Goal: Transaction & Acquisition: Purchase product/service

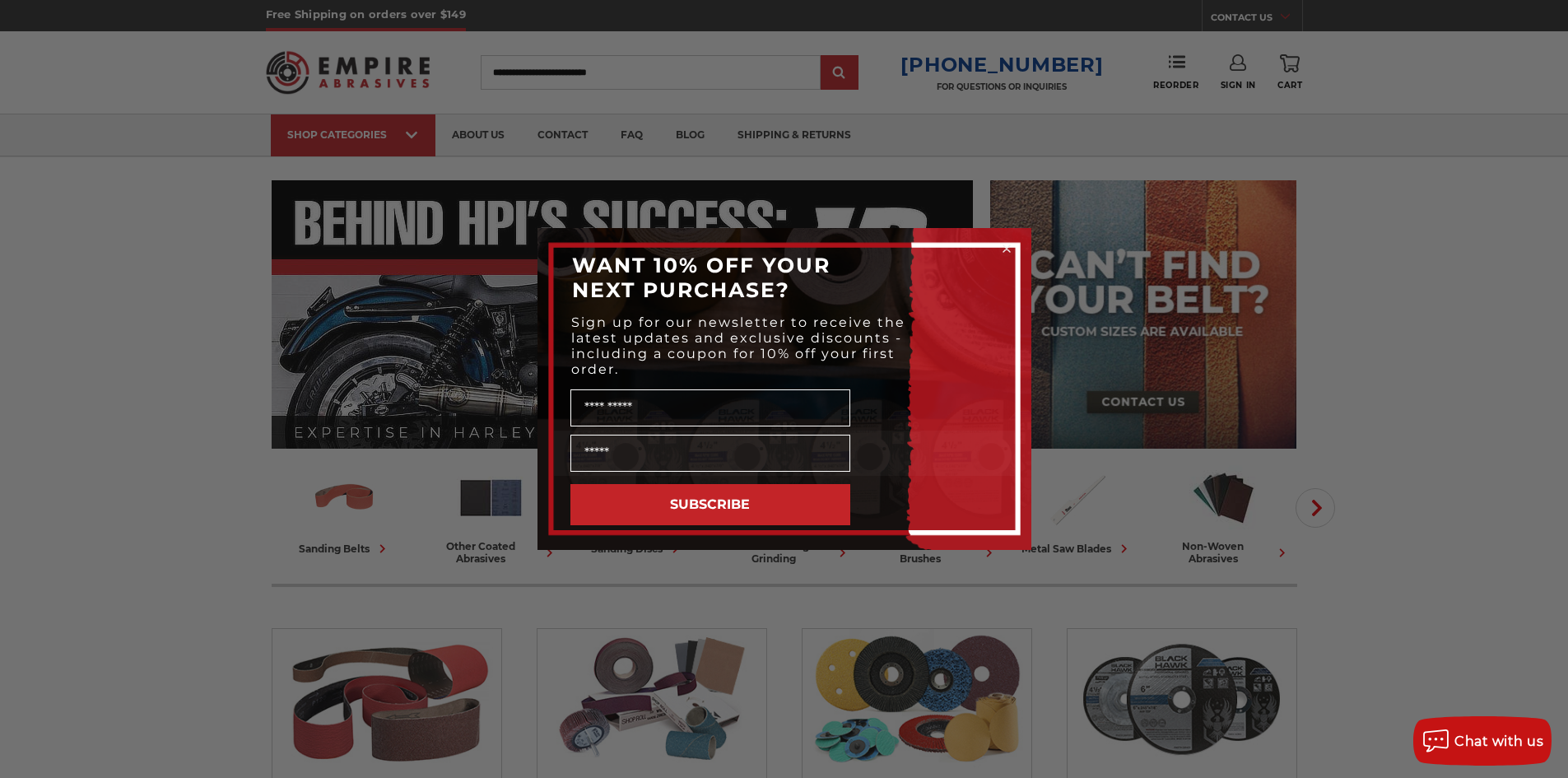
click at [1004, 246] on icon "Close dialog" at bounding box center [1005, 248] width 6 height 6
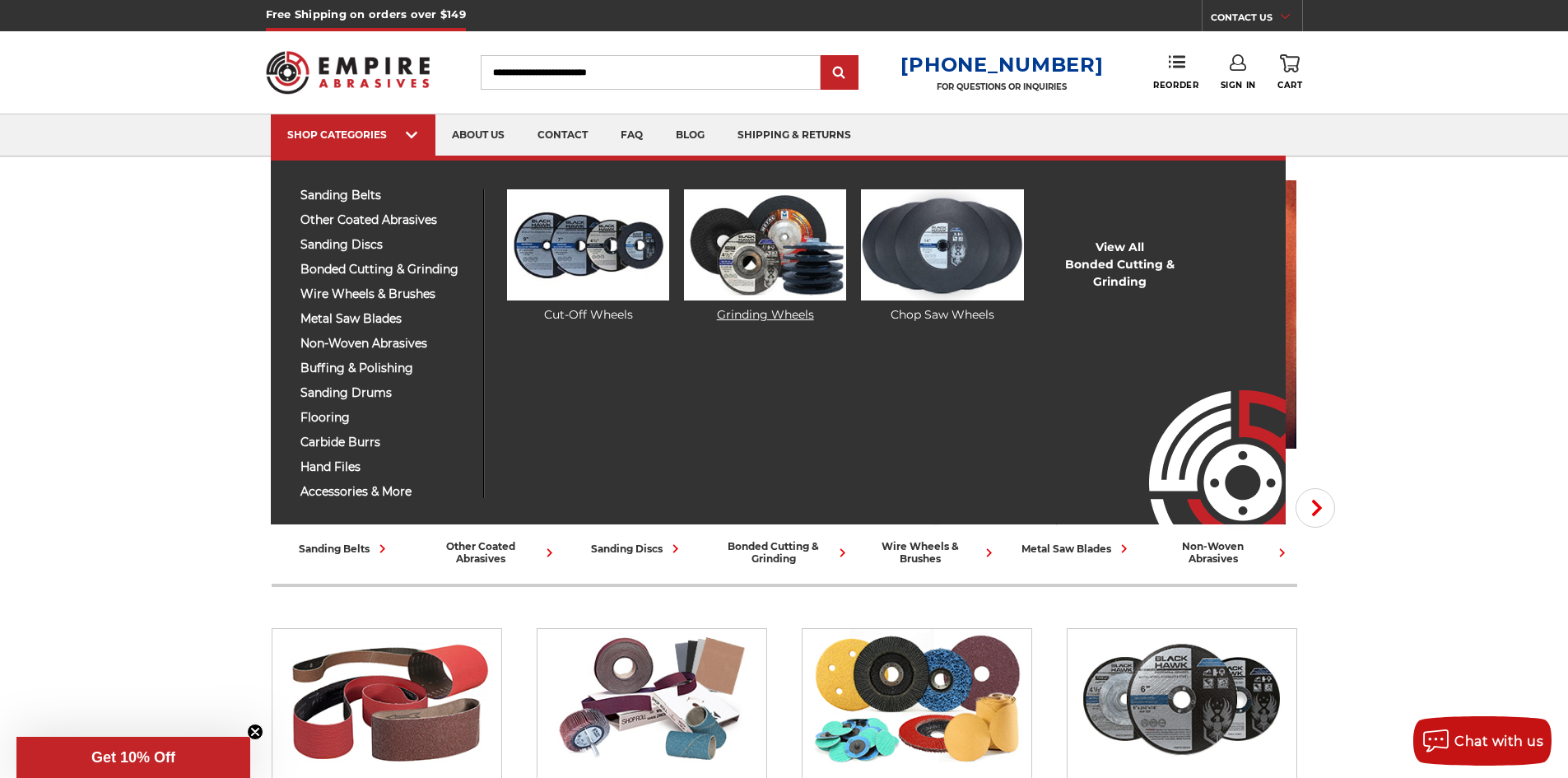
click at [727, 262] on img at bounding box center [765, 245] width 162 height 111
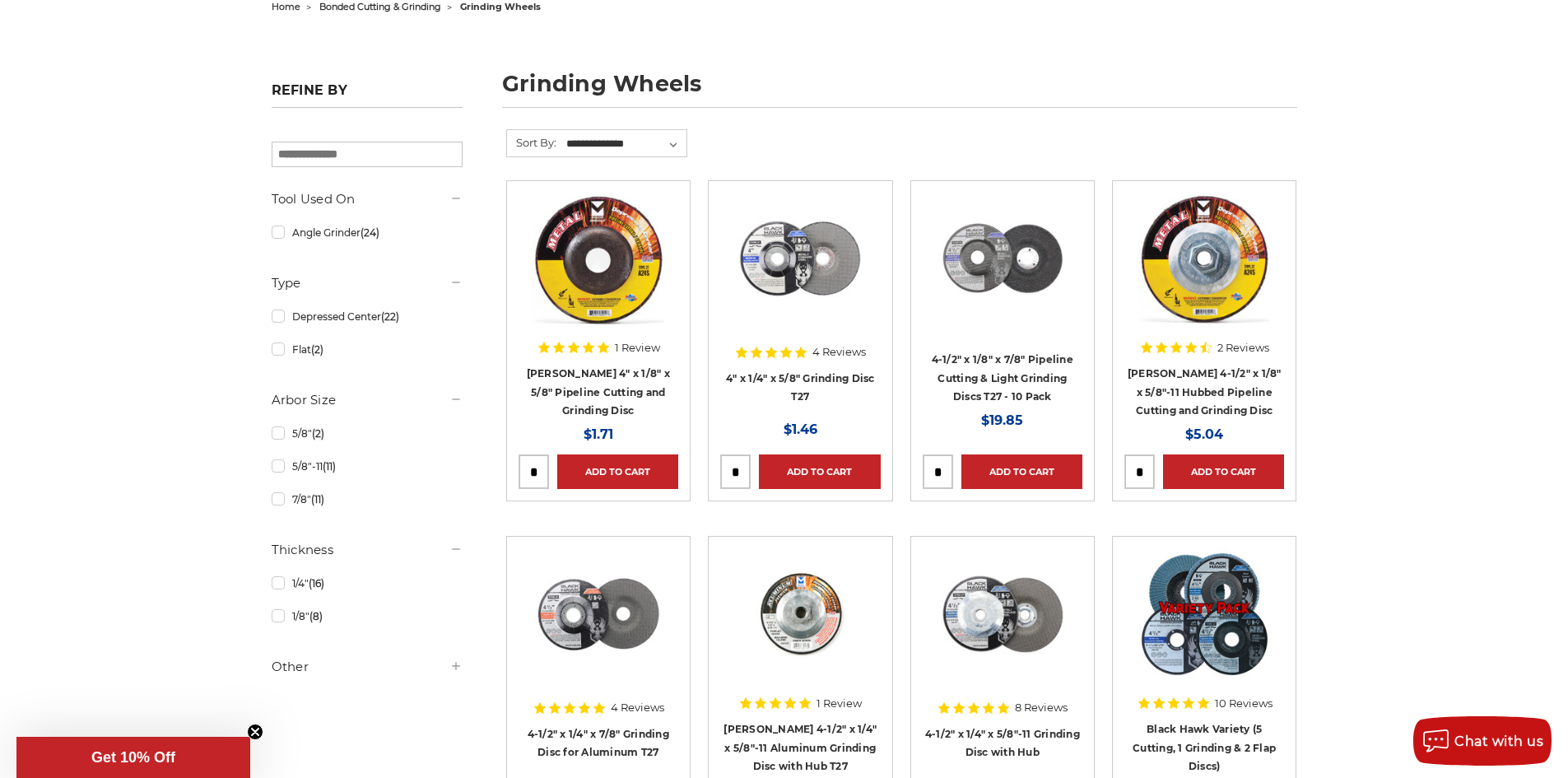
scroll to position [226, 0]
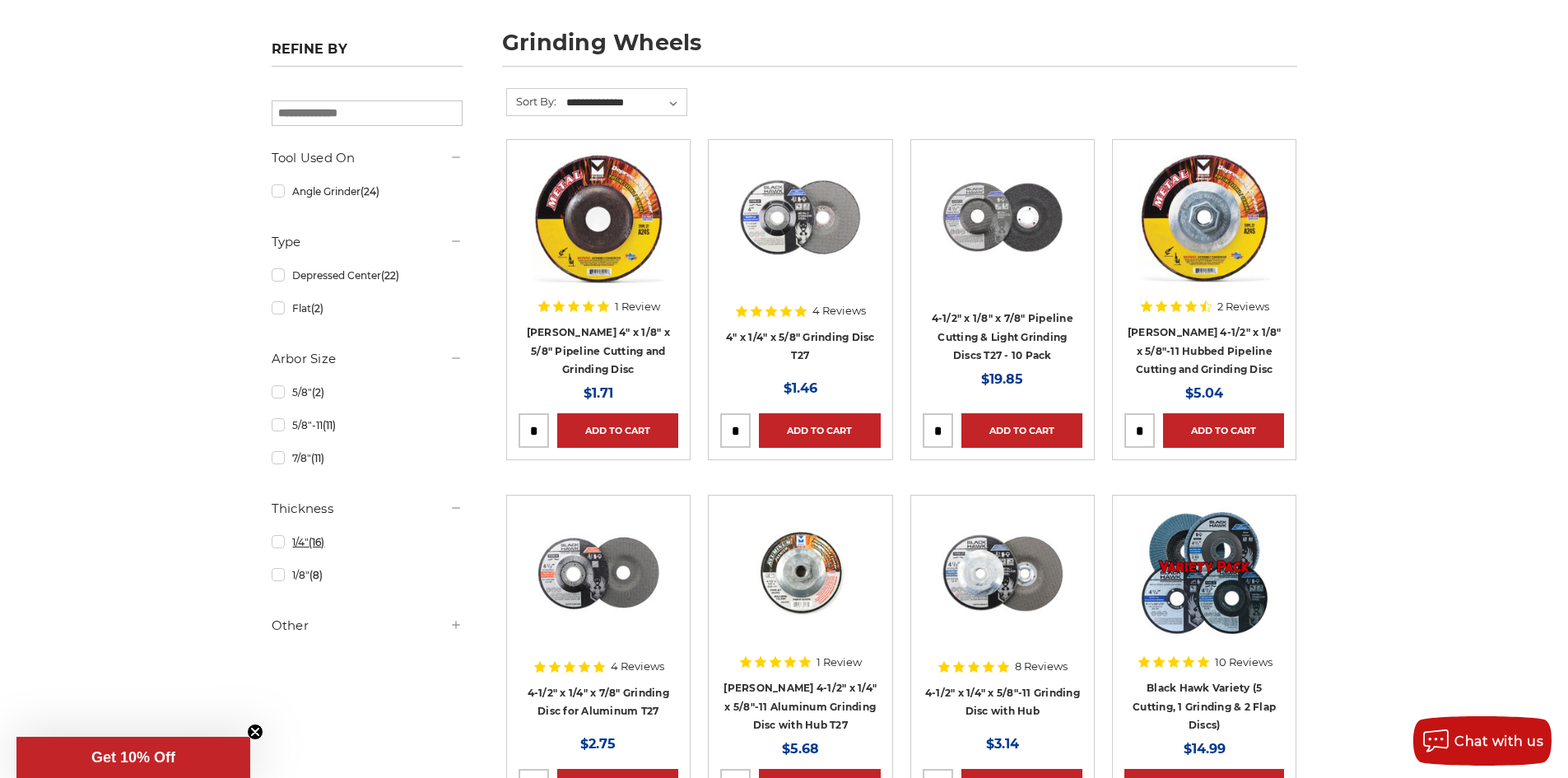
click at [275, 548] on link "1/4" (16)" at bounding box center [367, 542] width 191 height 29
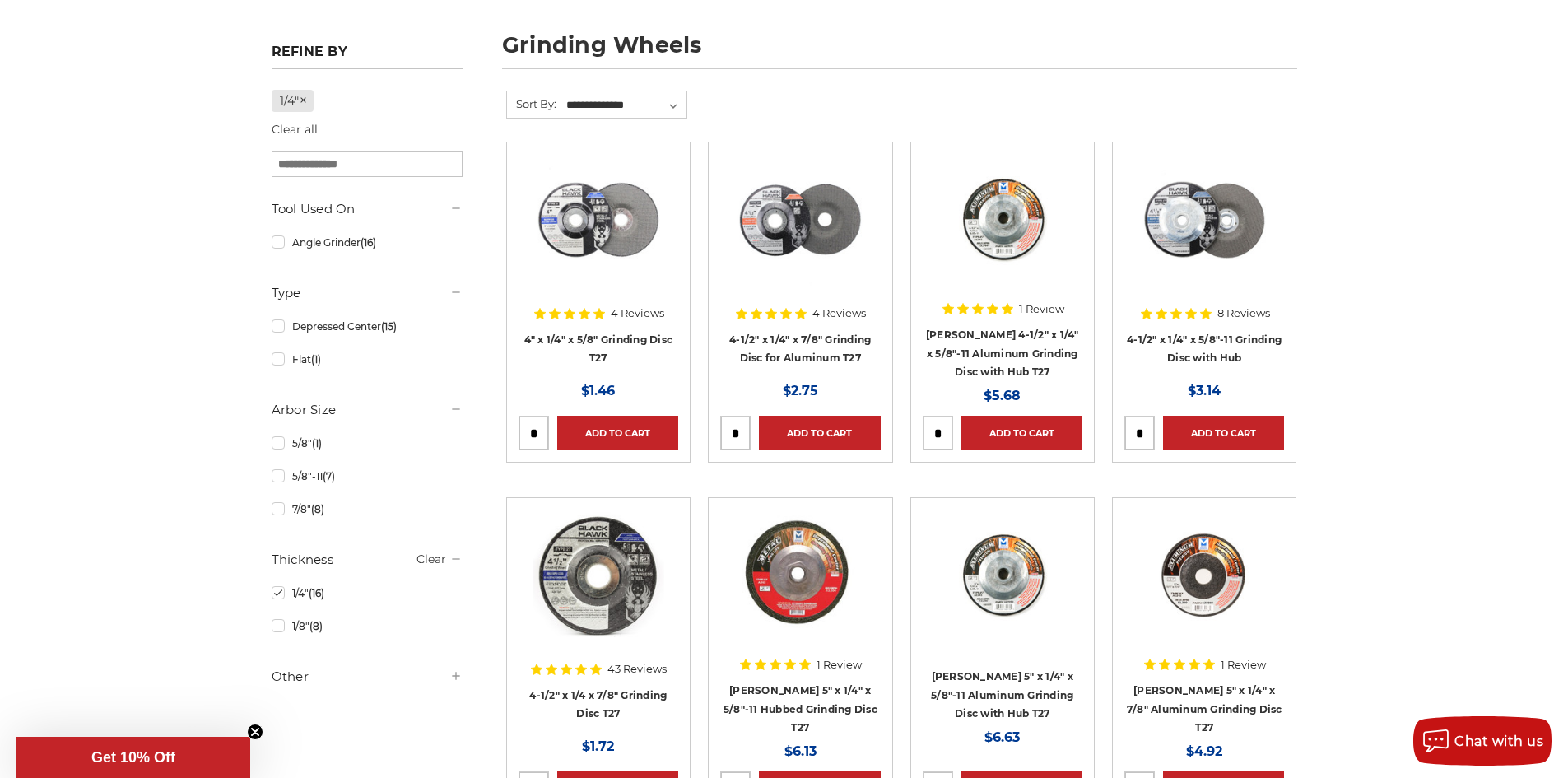
scroll to position [226, 0]
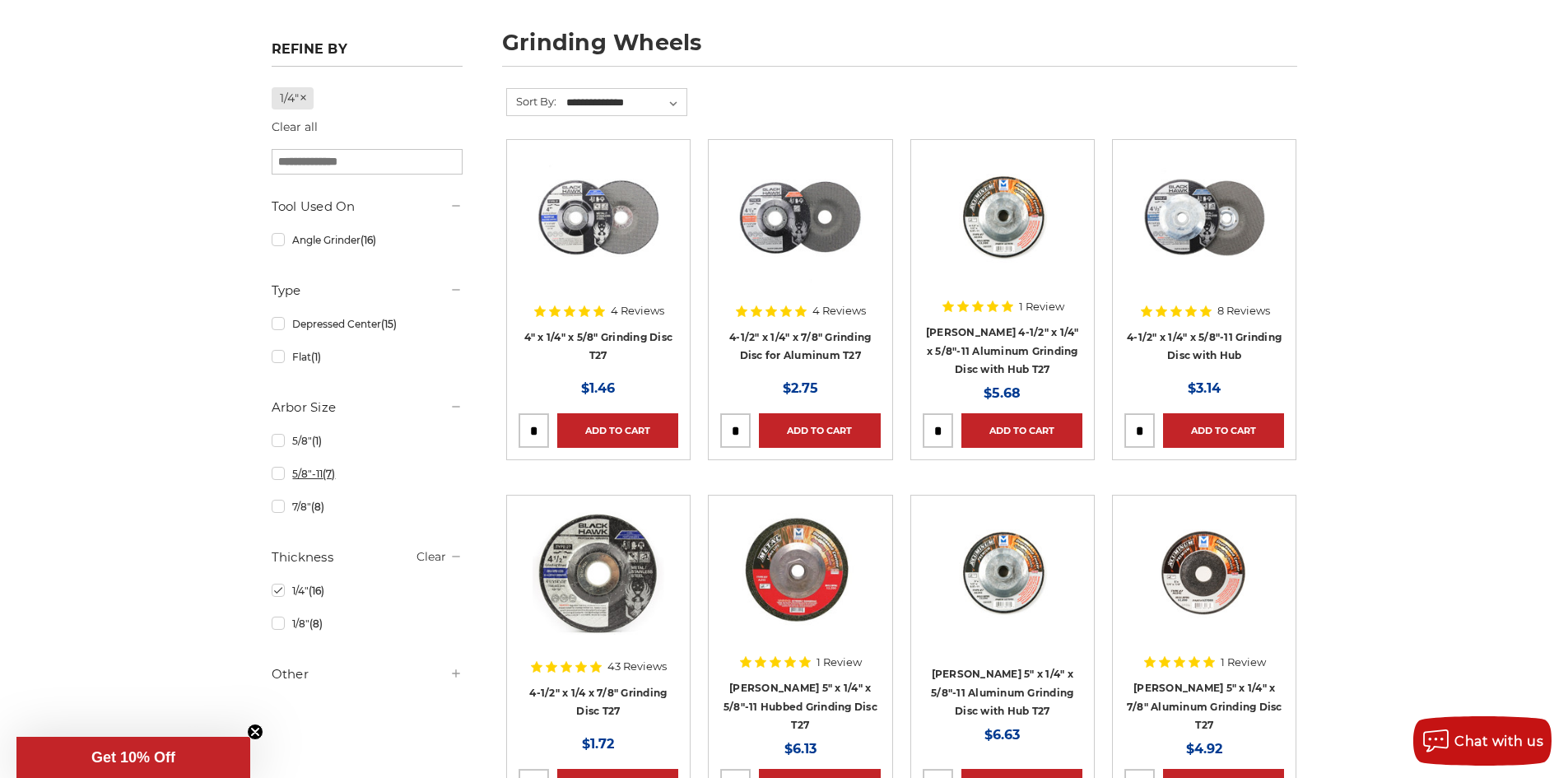
click at [328, 471] on span "(7)" at bounding box center [329, 474] width 13 height 13
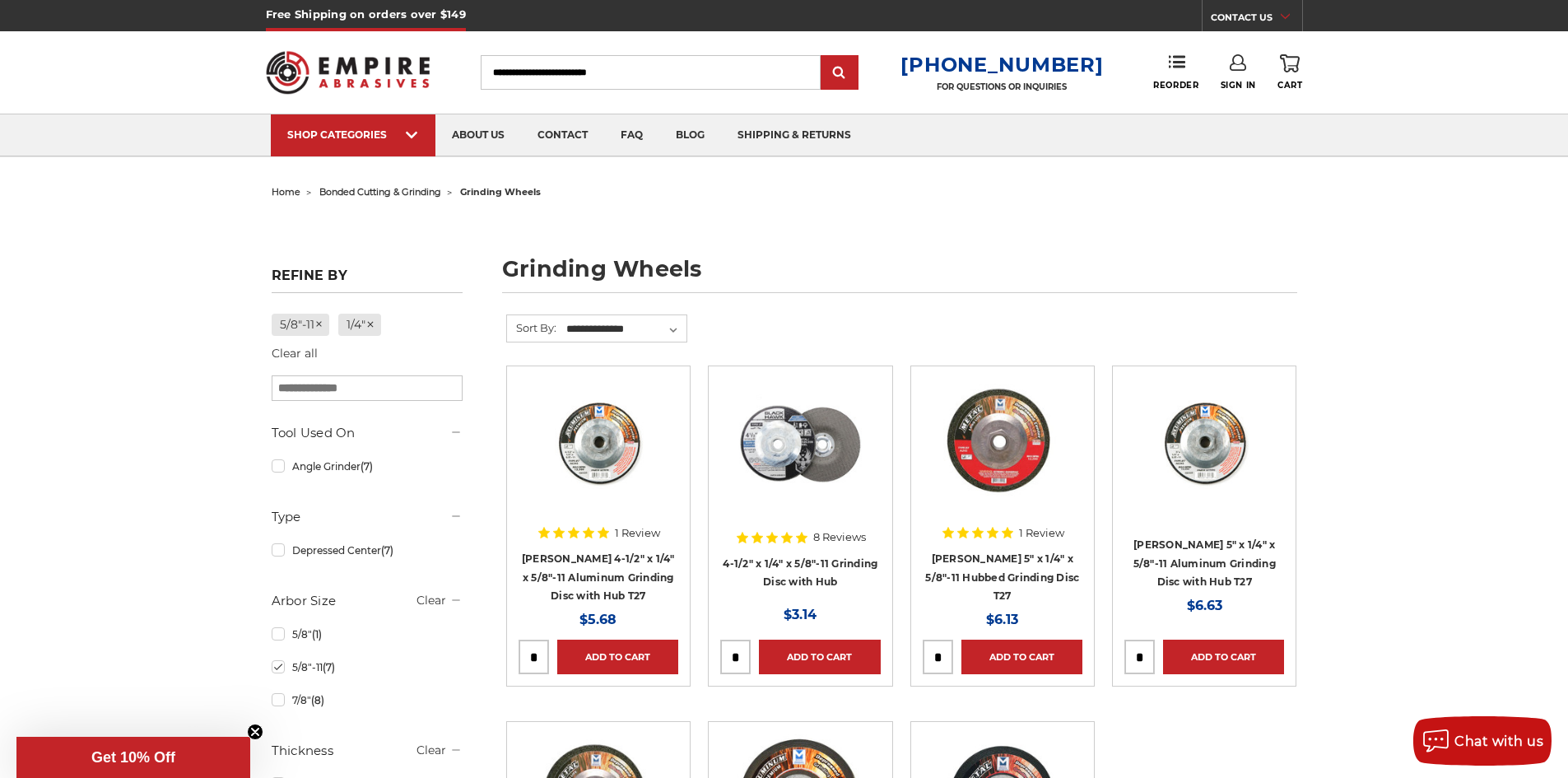
click at [742, 648] on input "tel" at bounding box center [736, 657] width 29 height 33
click at [738, 657] on input "tel" at bounding box center [736, 657] width 29 height 33
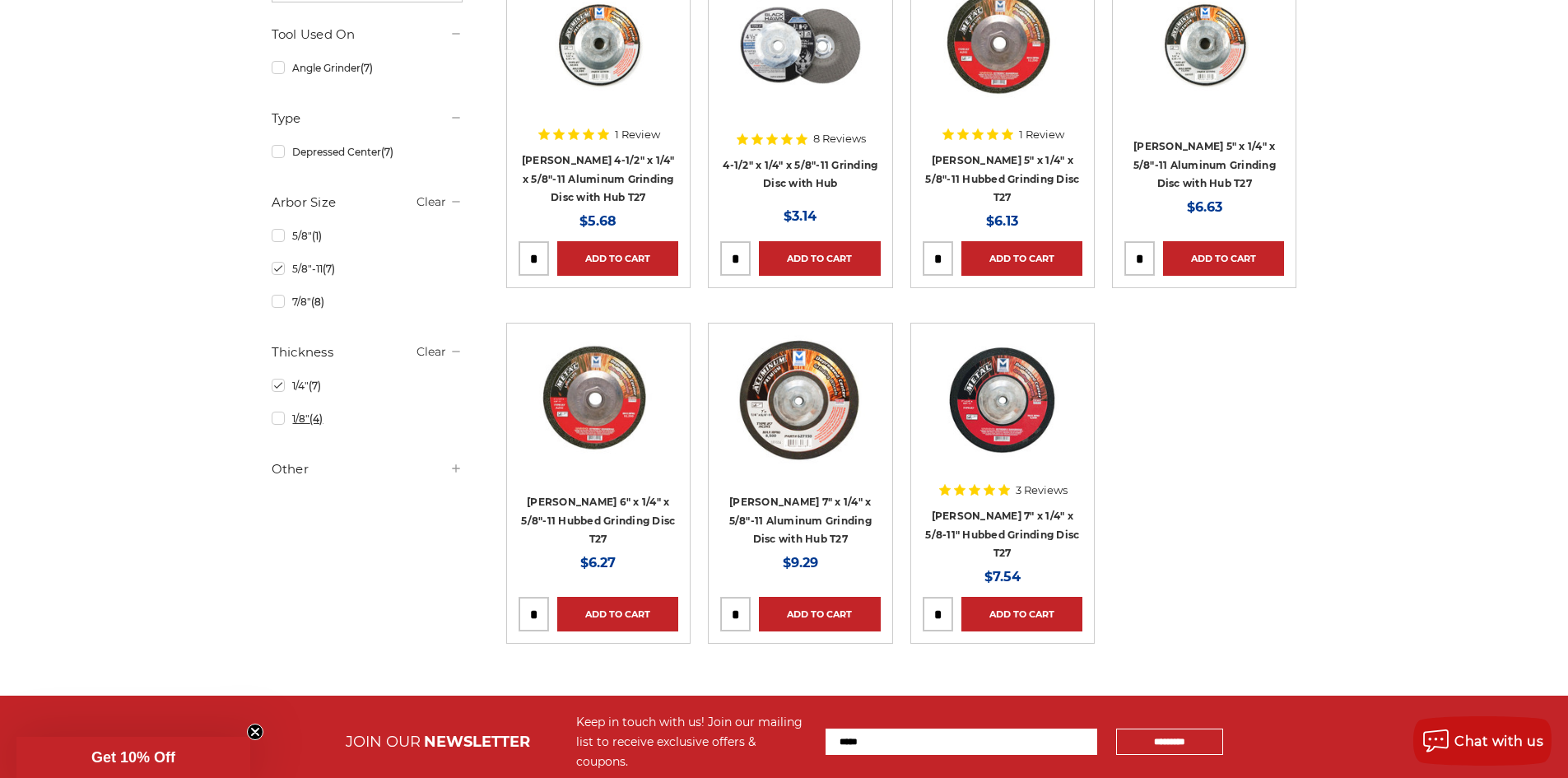
scroll to position [391, 0]
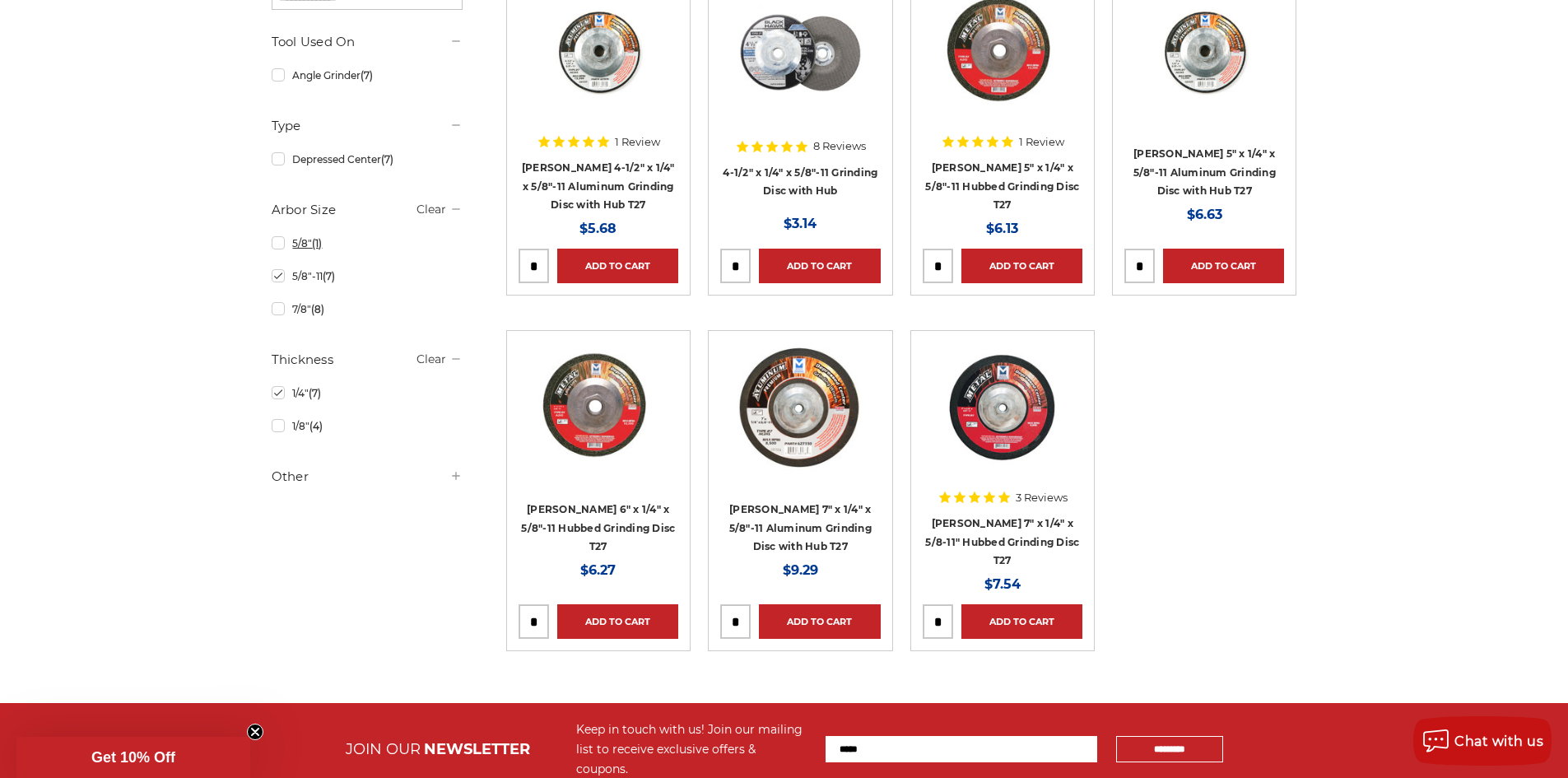
click at [308, 250] on link "5/8" (1)" at bounding box center [367, 244] width 191 height 29
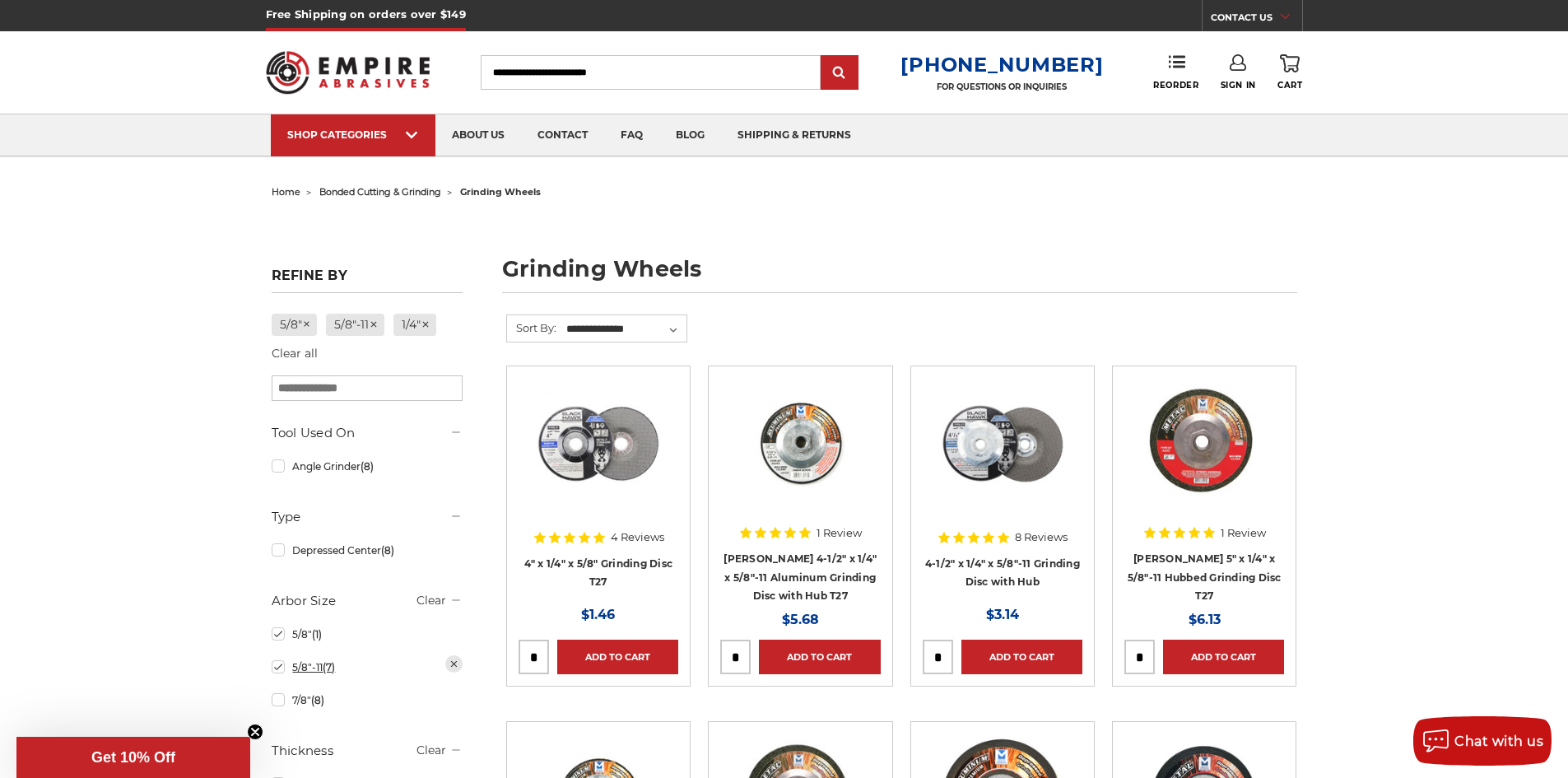
click at [306, 664] on link "5/8"-11 (7)" at bounding box center [367, 667] width 191 height 29
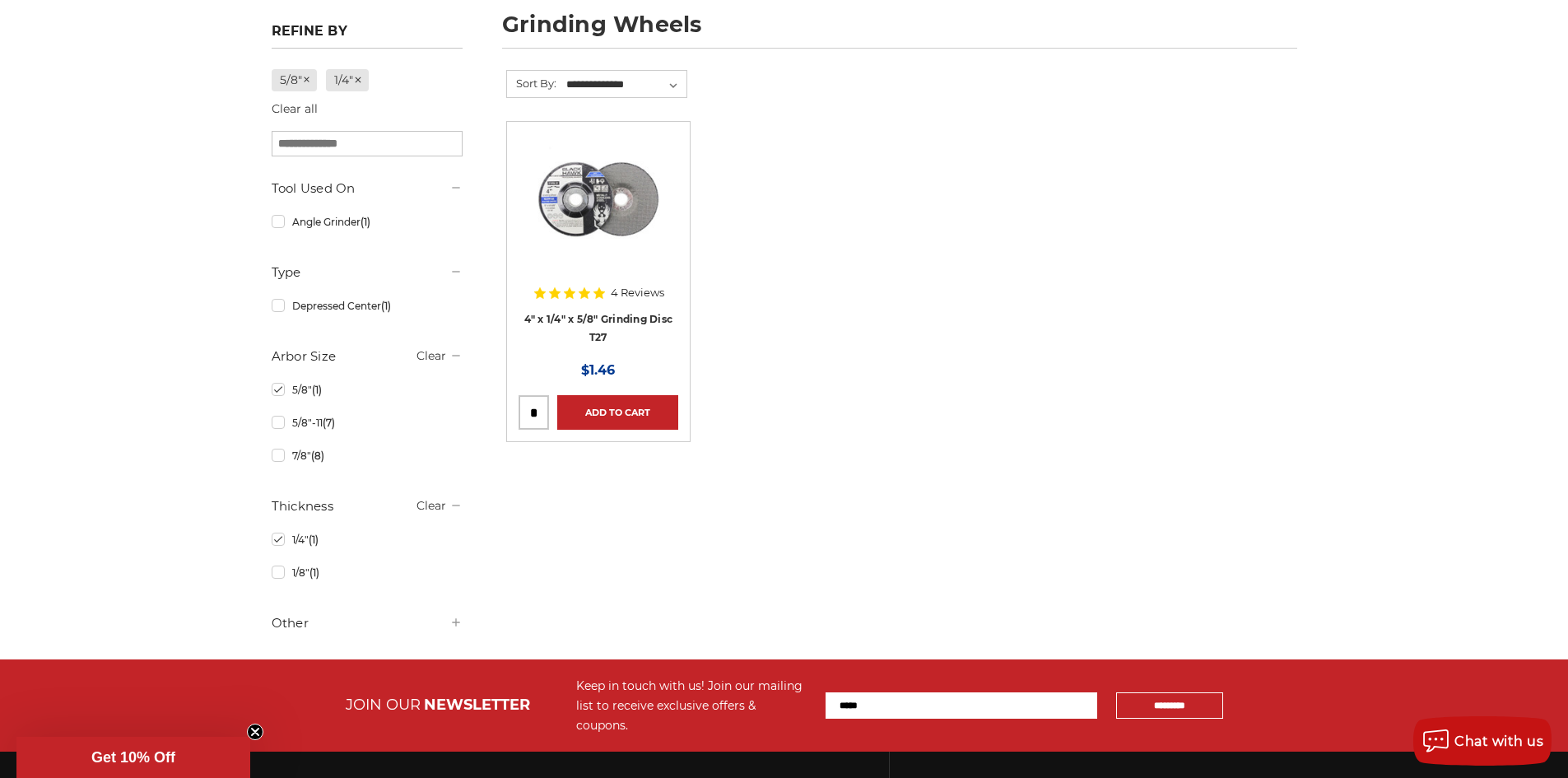
scroll to position [247, 0]
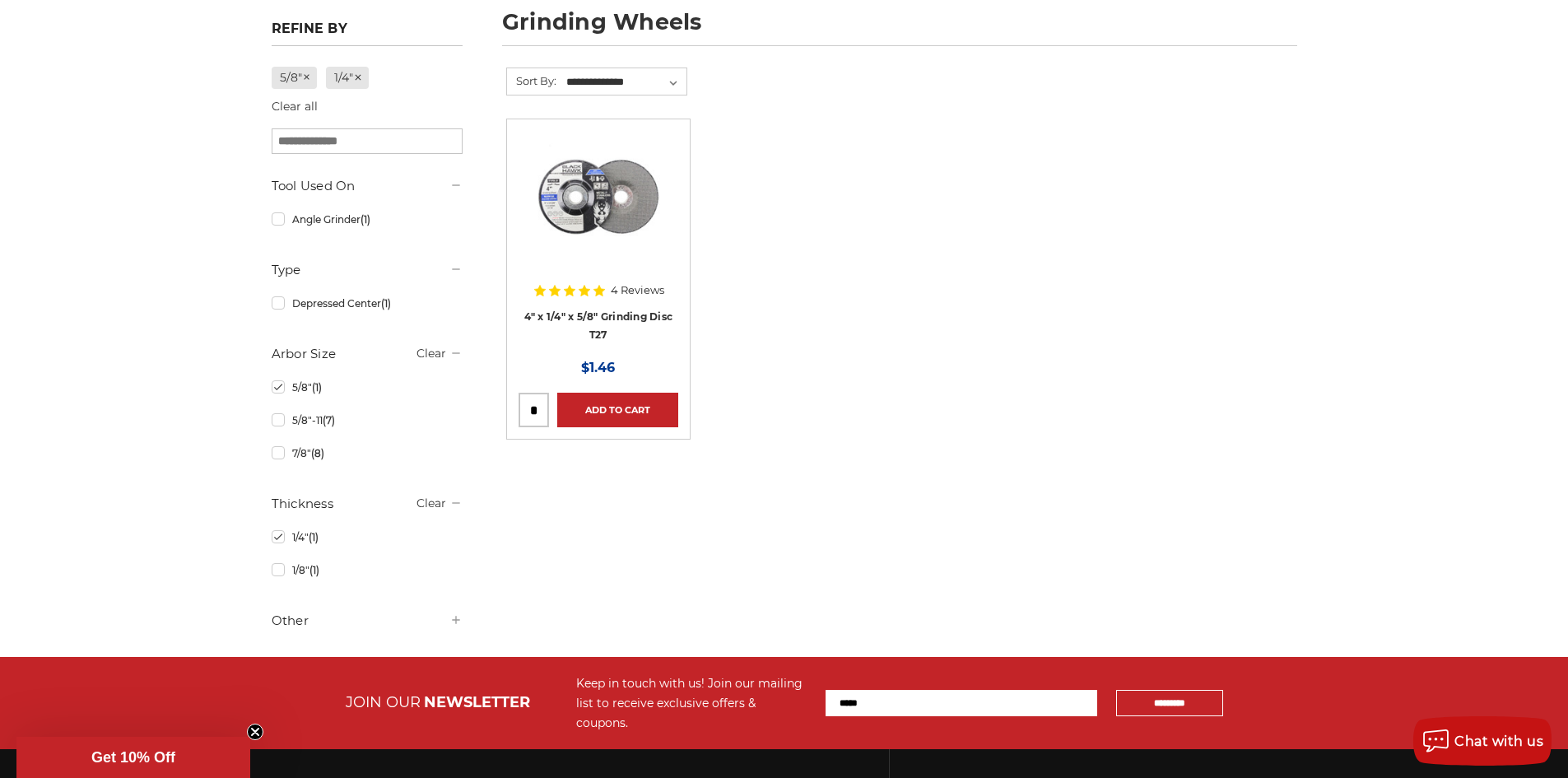
click at [332, 614] on h5 "Other" at bounding box center [367, 620] width 191 height 20
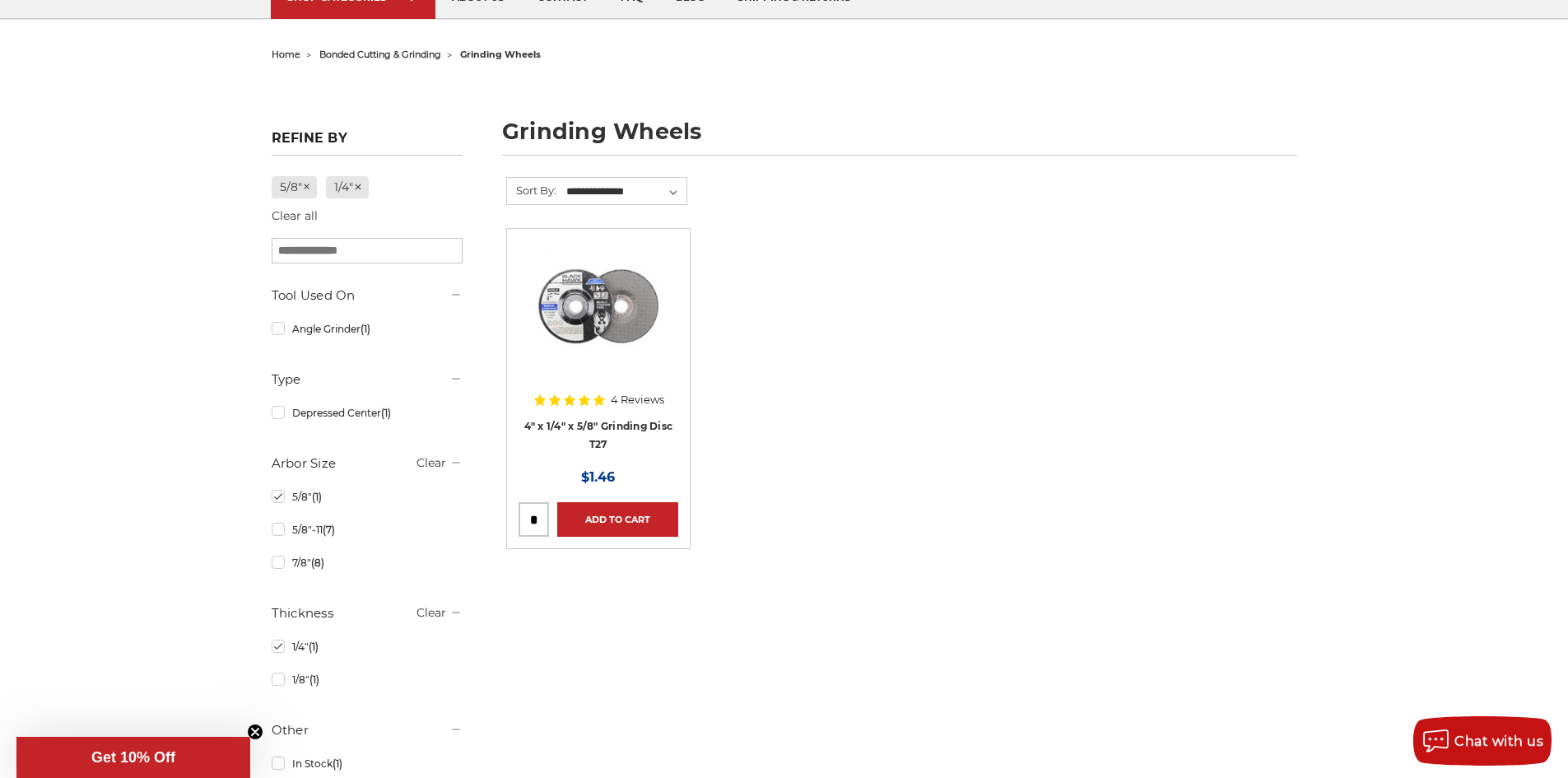
scroll to position [123, 0]
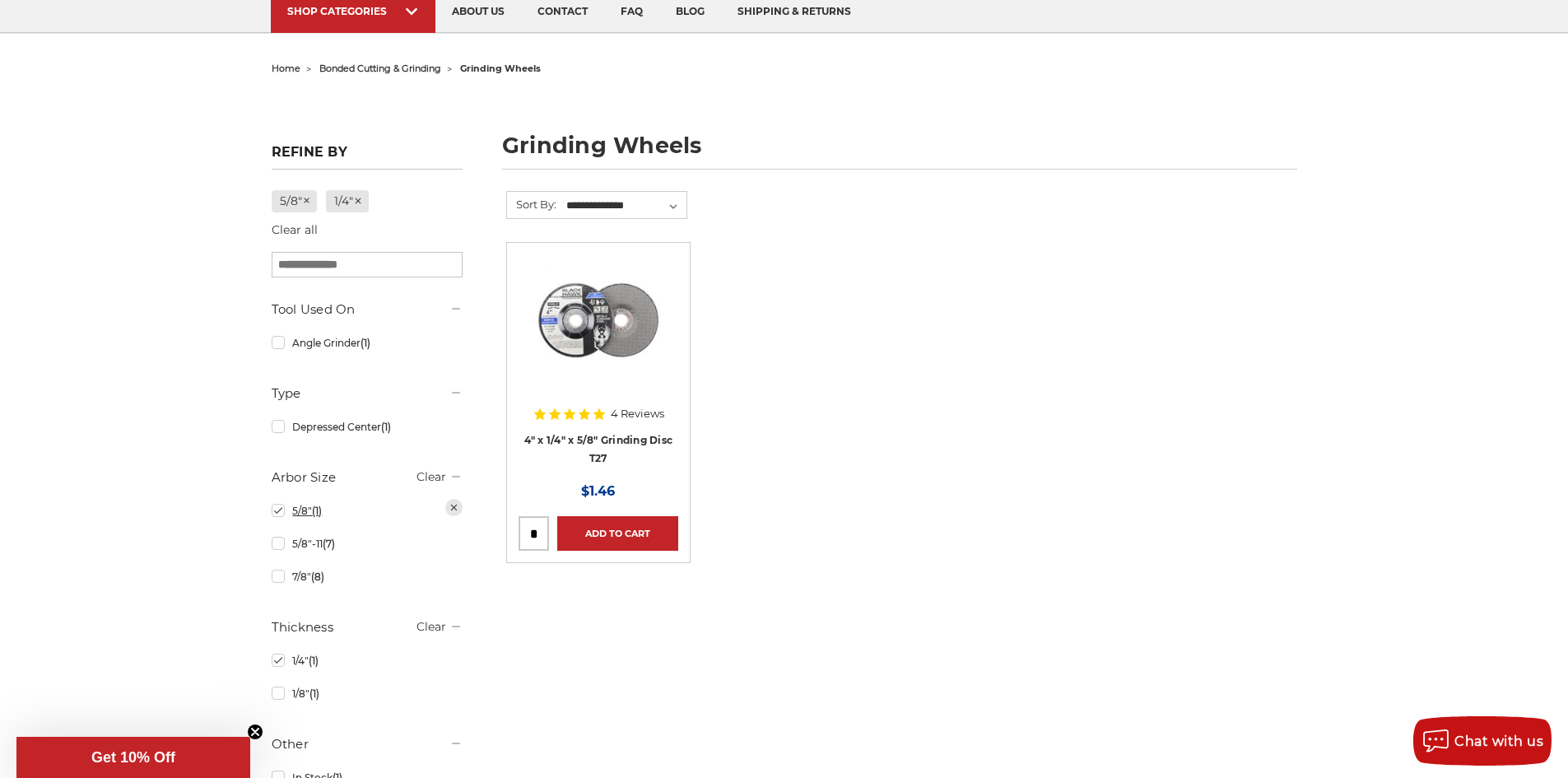
click at [317, 514] on span "(1)" at bounding box center [316, 511] width 10 height 13
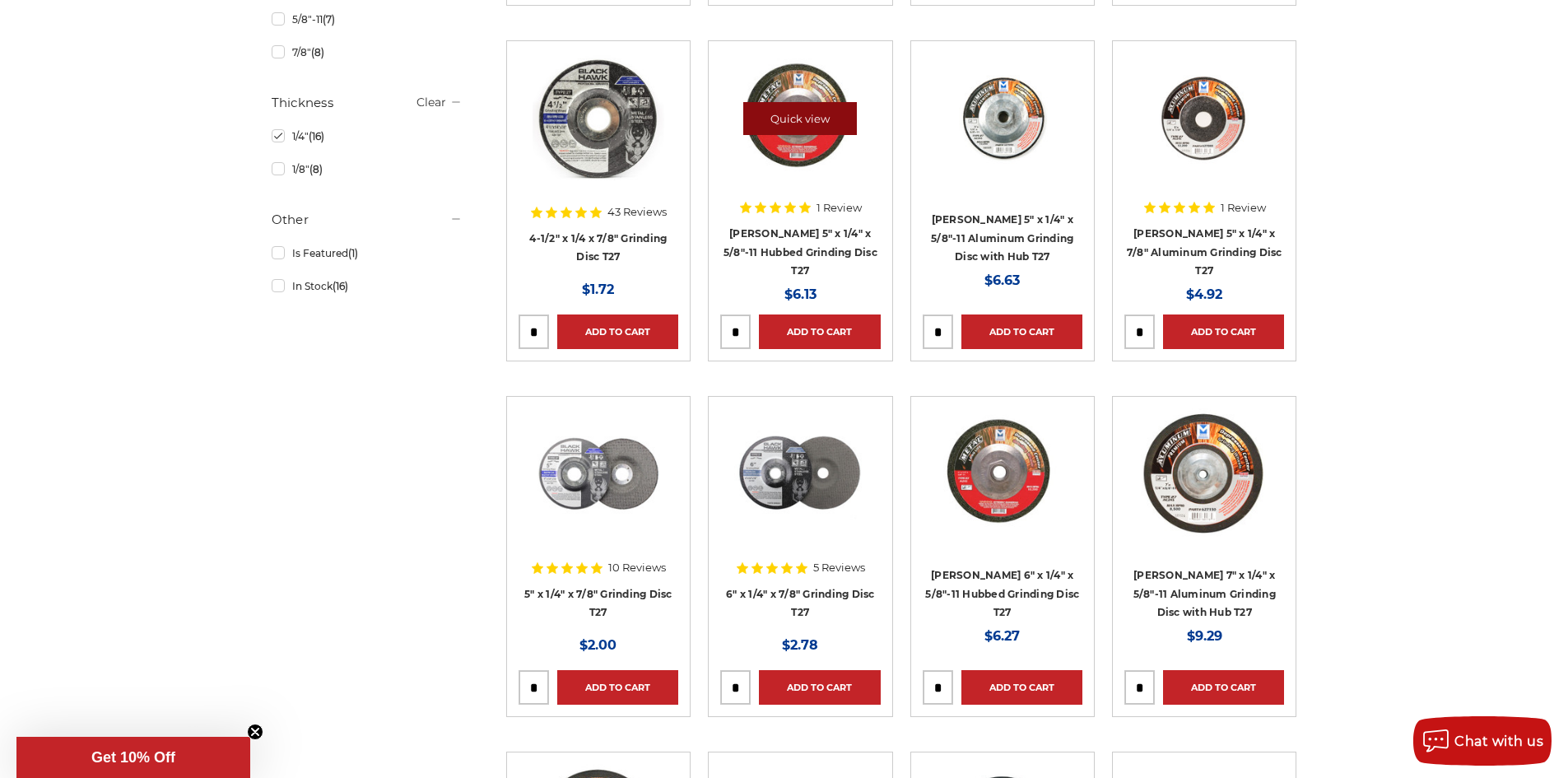
scroll to position [720, 0]
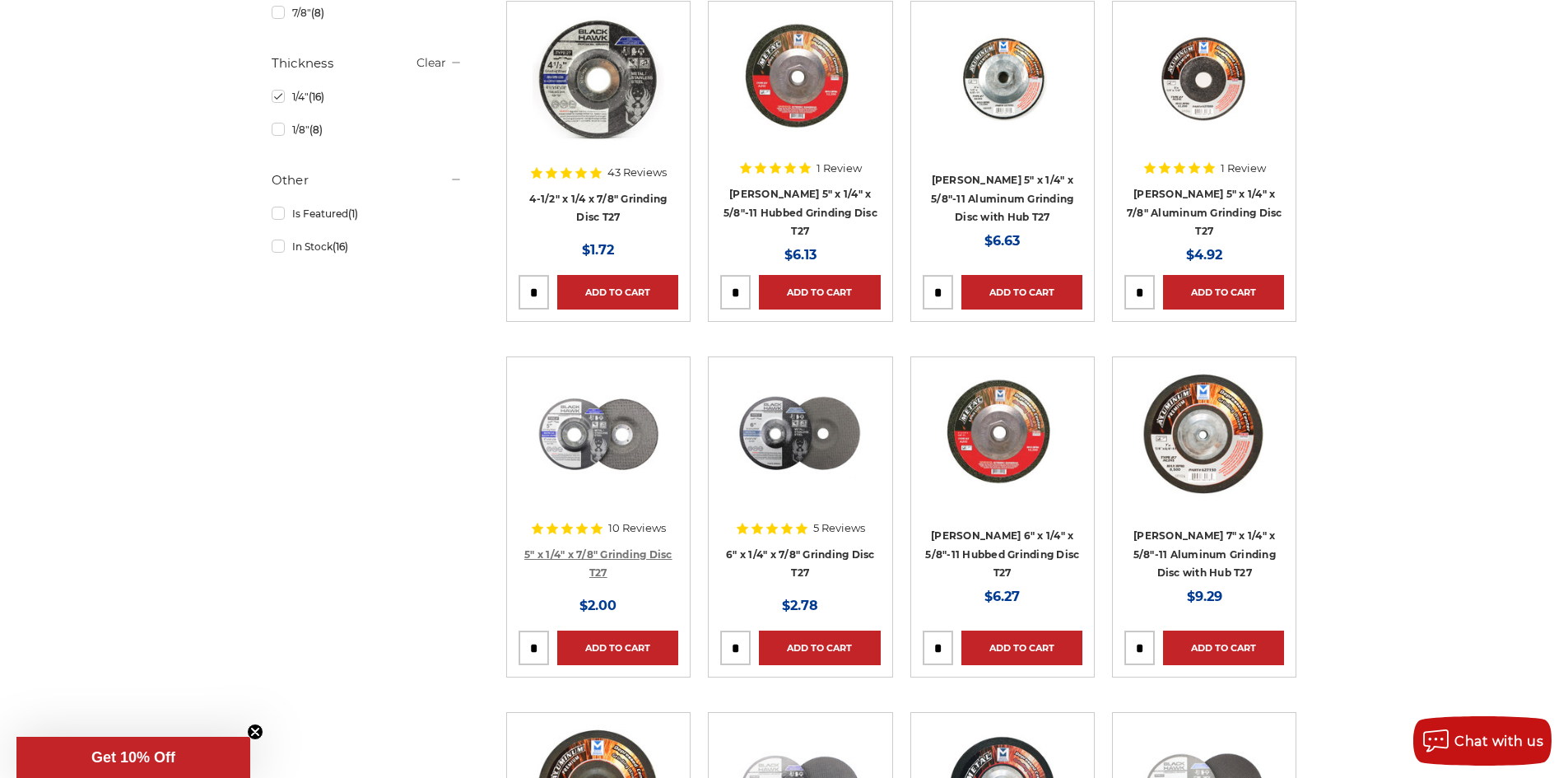
click at [598, 548] on link "5" x 1/4" x 7/8" Grinding Disc T27" at bounding box center [599, 563] width 149 height 32
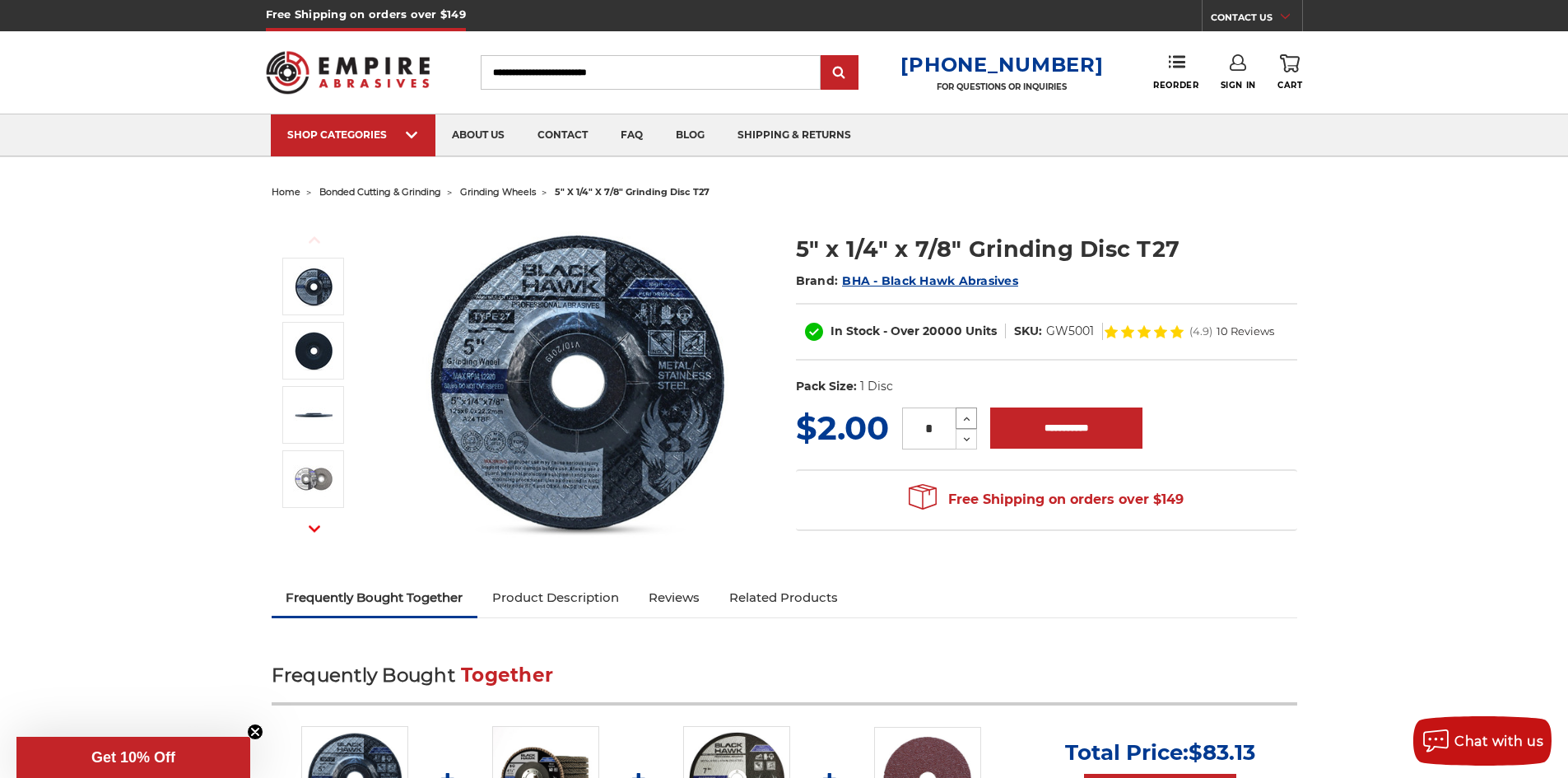
click at [971, 418] on icon at bounding box center [967, 418] width 13 height 14
type input "*"
click at [948, 418] on input "*" at bounding box center [928, 428] width 53 height 42
type input "***"
click at [996, 431] on input "**********" at bounding box center [1066, 427] width 152 height 41
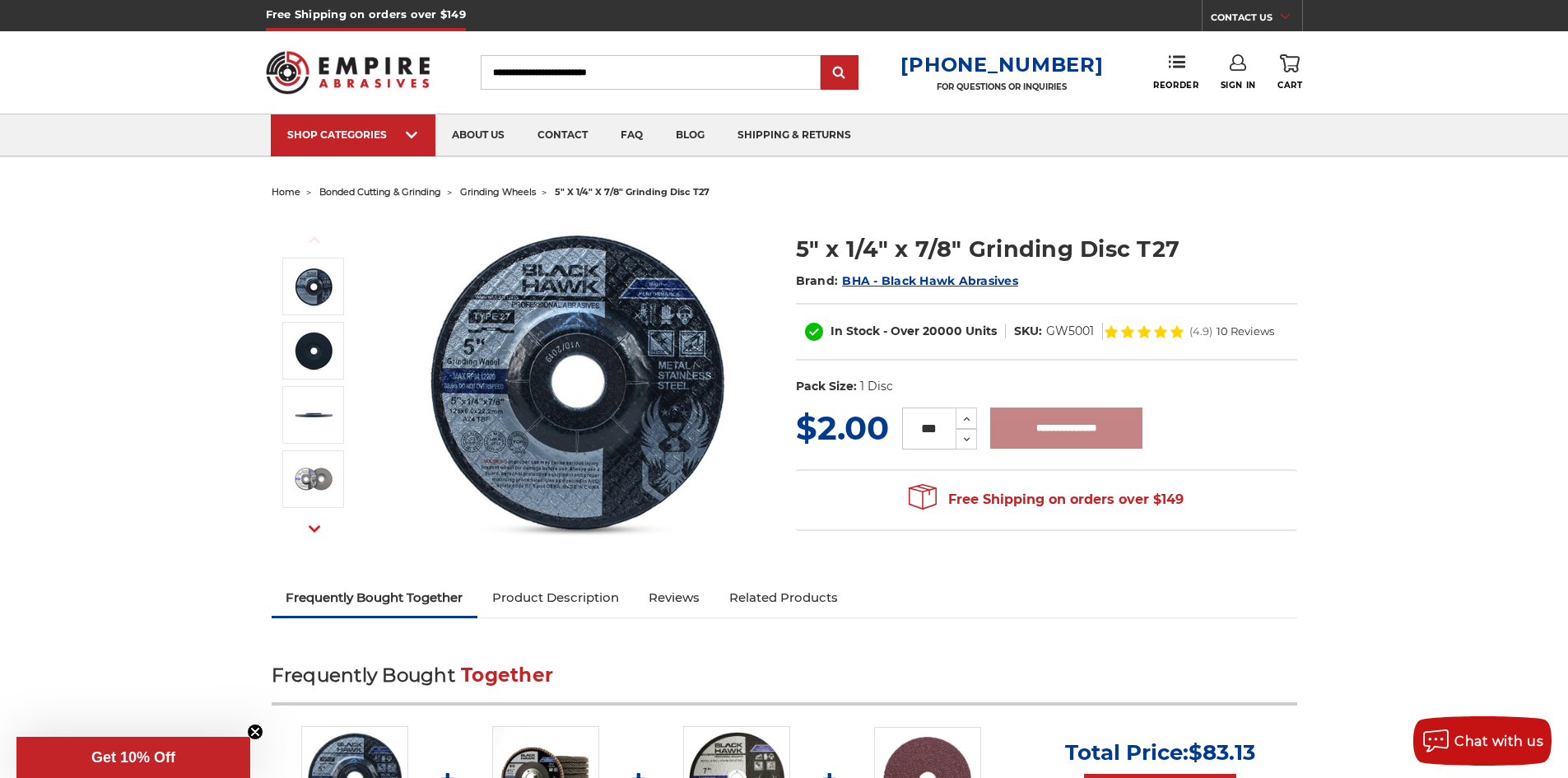
type input "**********"
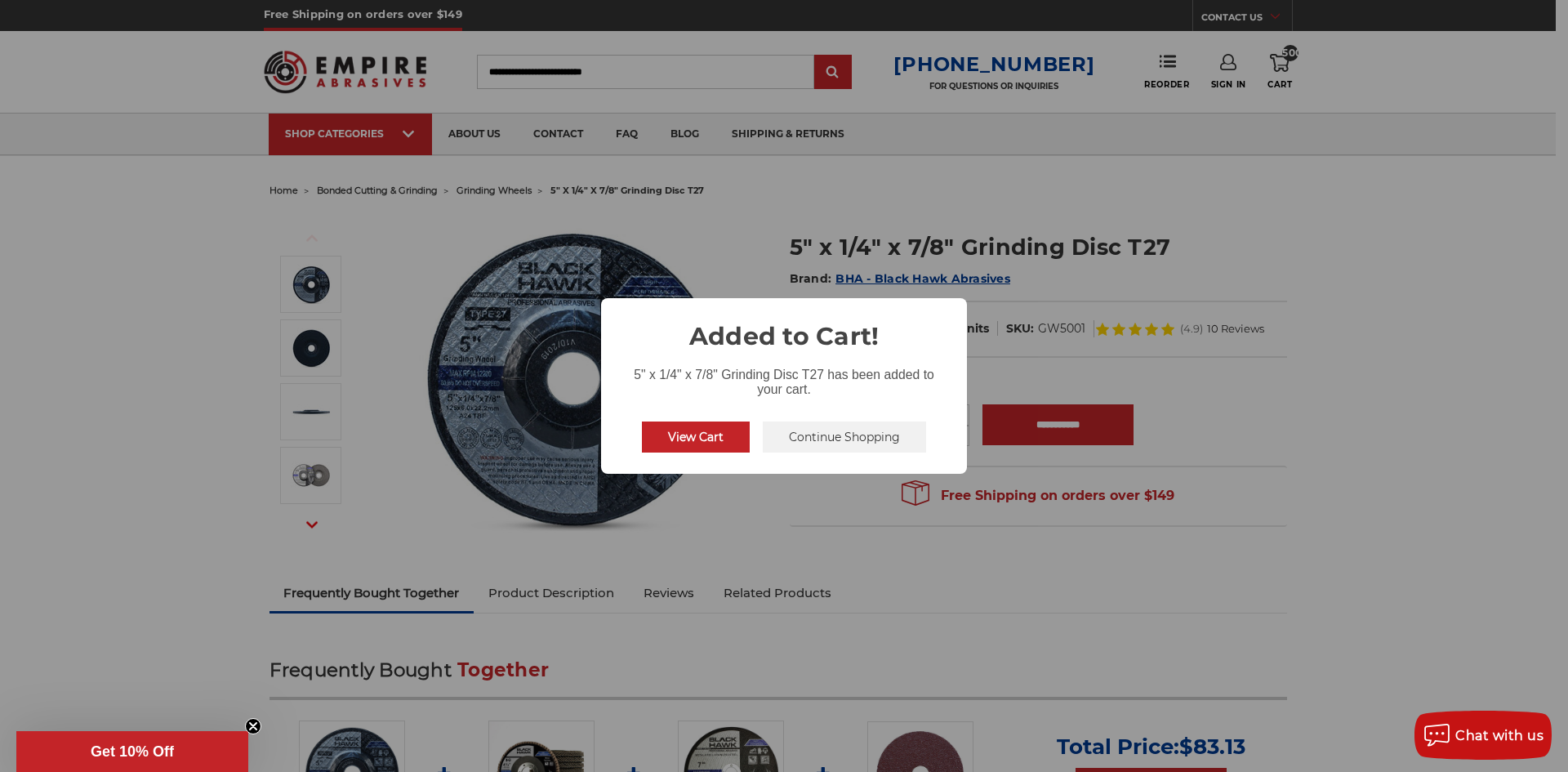
click at [661, 439] on button "View Cart" at bounding box center [696, 437] width 108 height 31
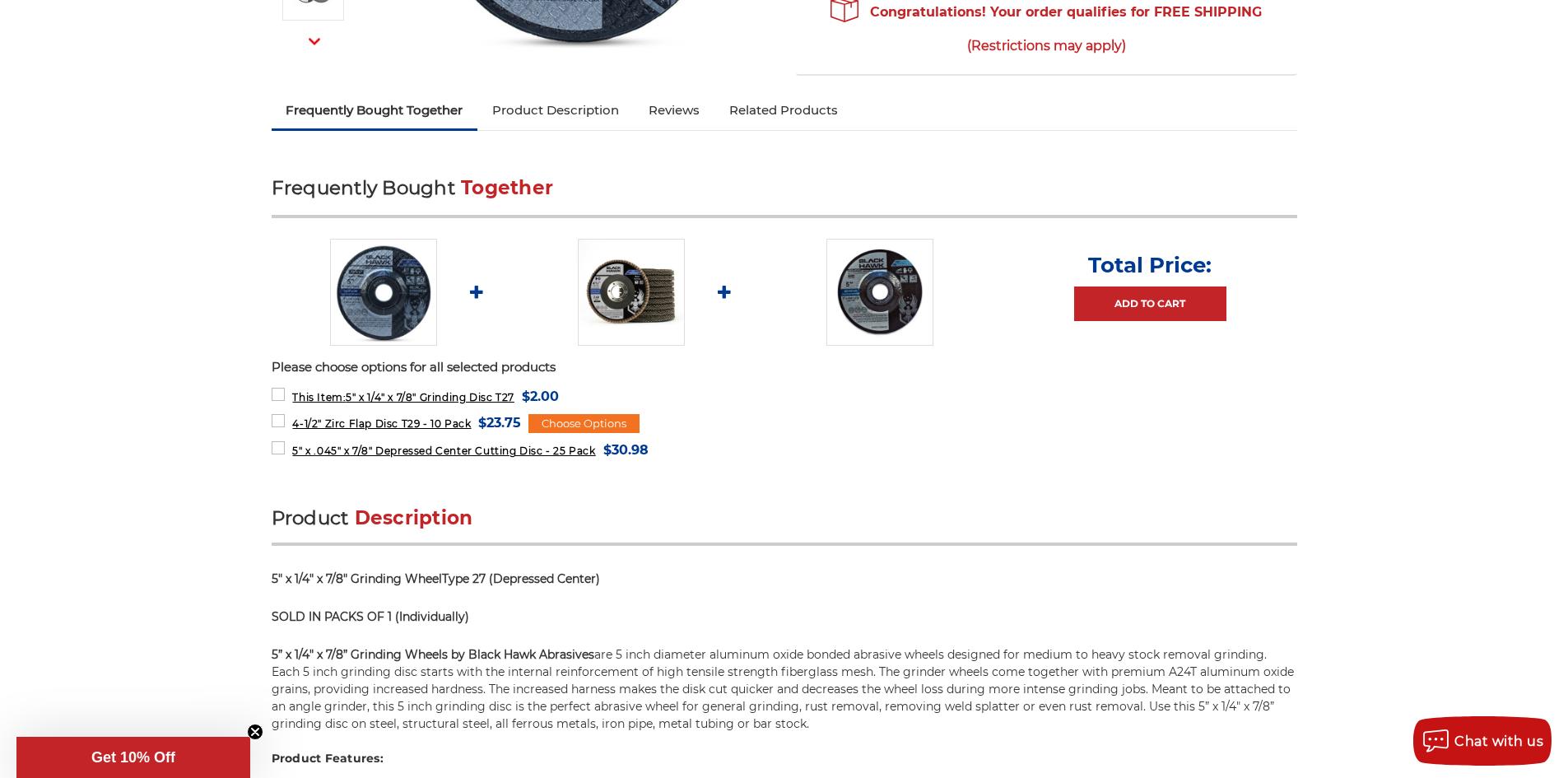
scroll to position [494, 0]
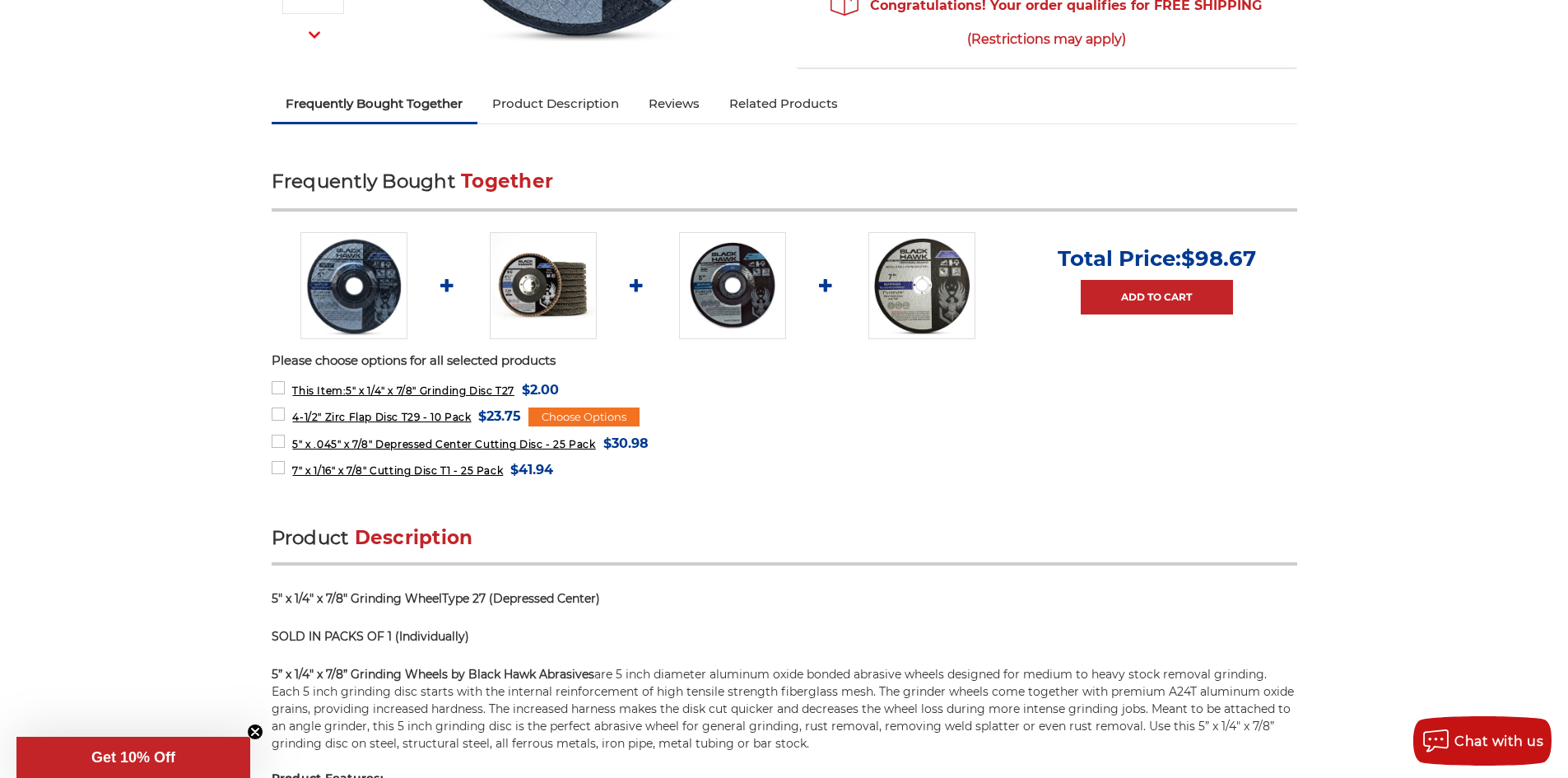
click at [563, 283] on img at bounding box center [544, 285] width 107 height 107
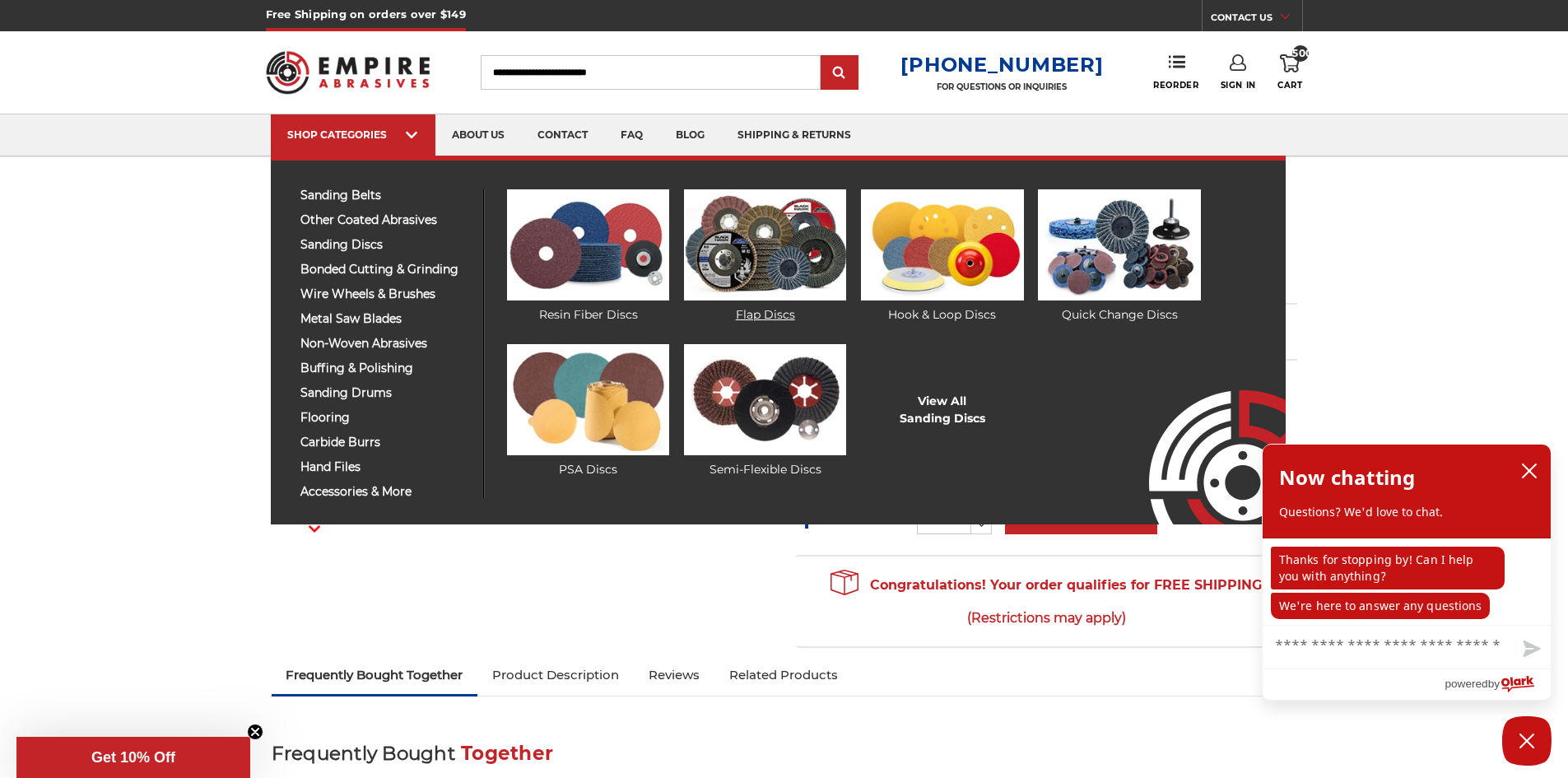
click at [724, 245] on img at bounding box center [765, 245] width 162 height 111
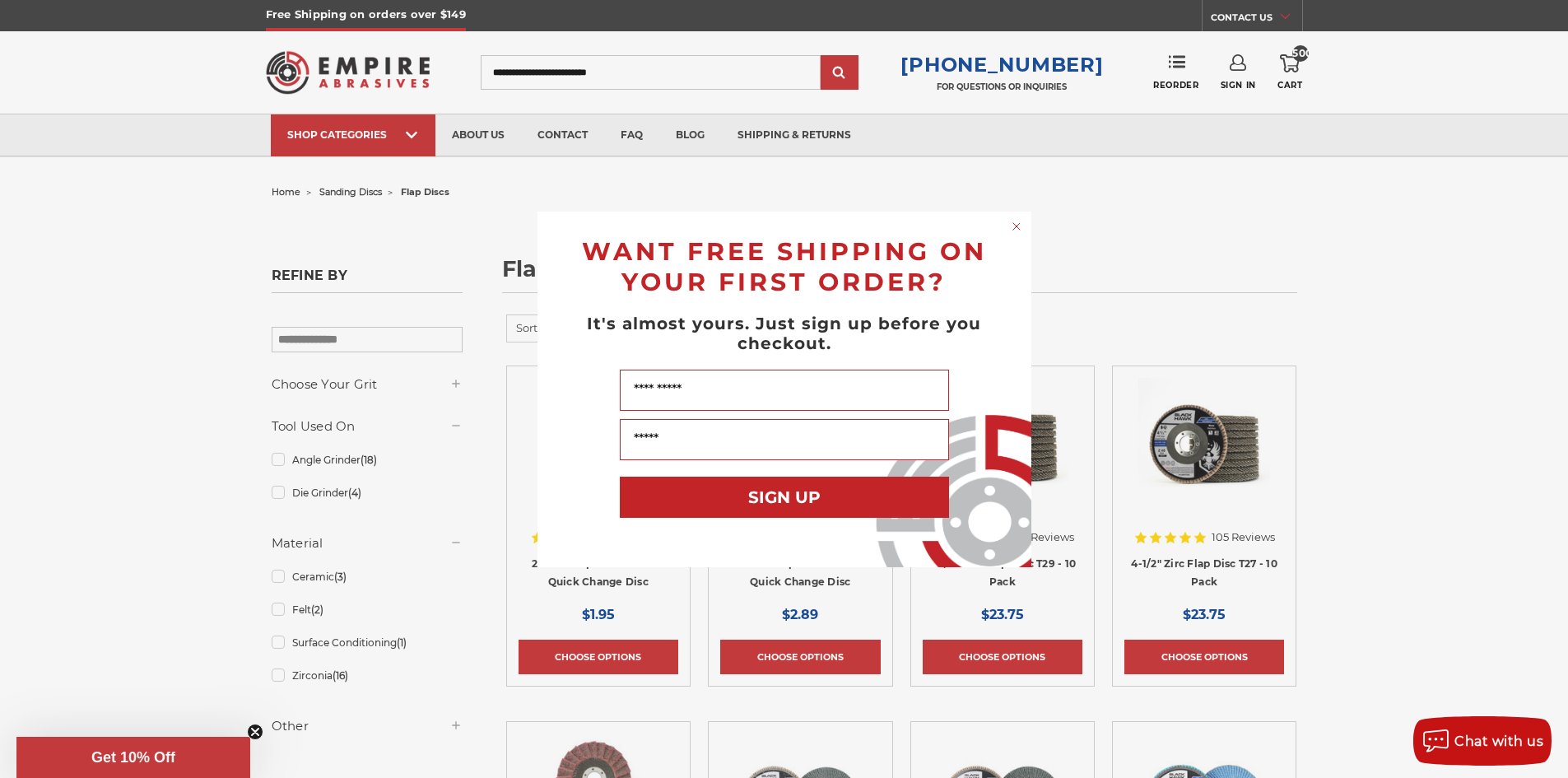
click at [1291, 72] on div "Close dialog WANT FREE SHIPPING ON YOUR FIRST ORDER? It's almost yours. Just si…" at bounding box center [784, 389] width 1568 height 778
click at [1014, 226] on circle "Close dialog" at bounding box center [1015, 226] width 15 height 15
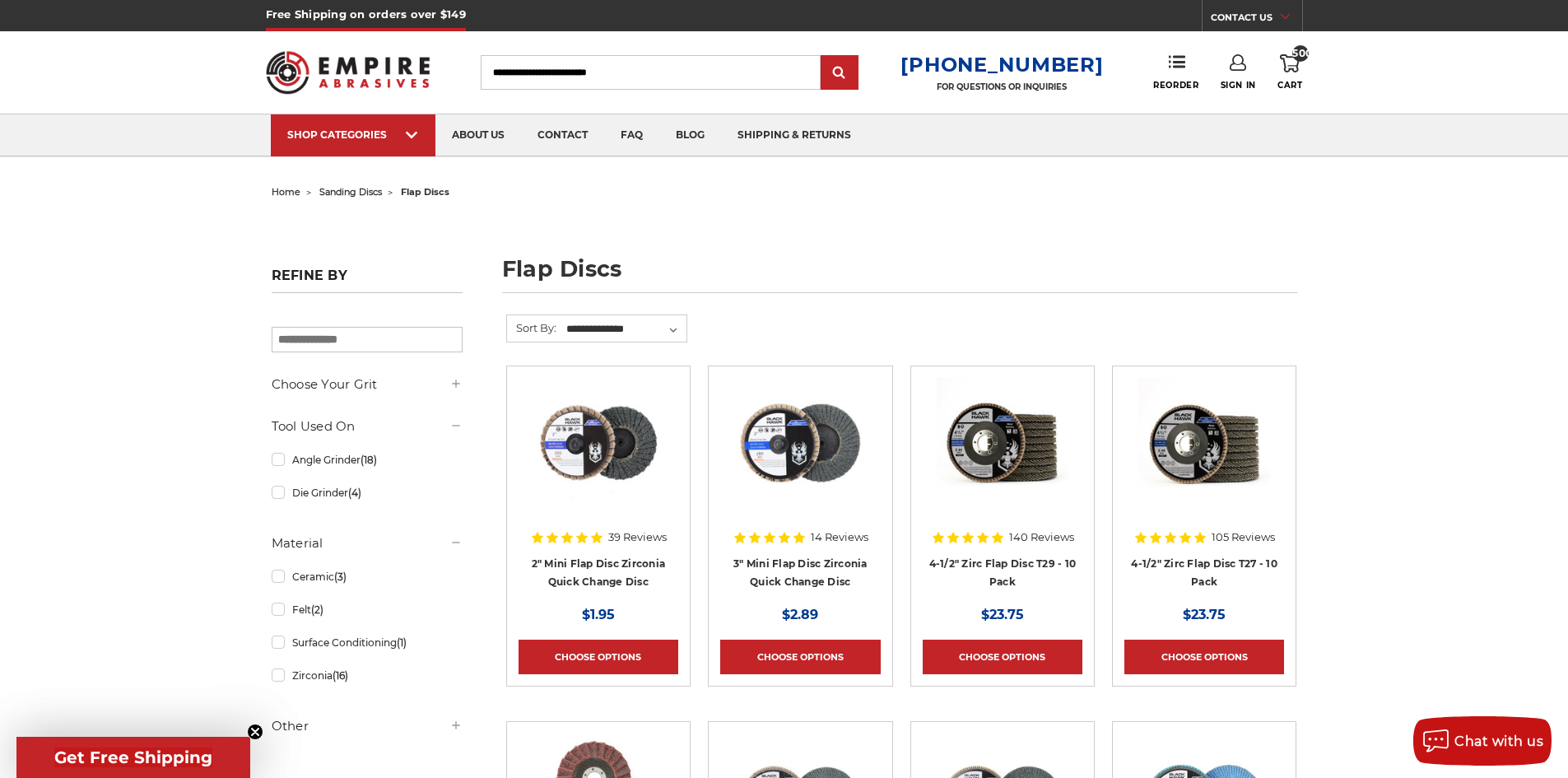
click at [1301, 76] on link "500 Cart" at bounding box center [1289, 72] width 24 height 36
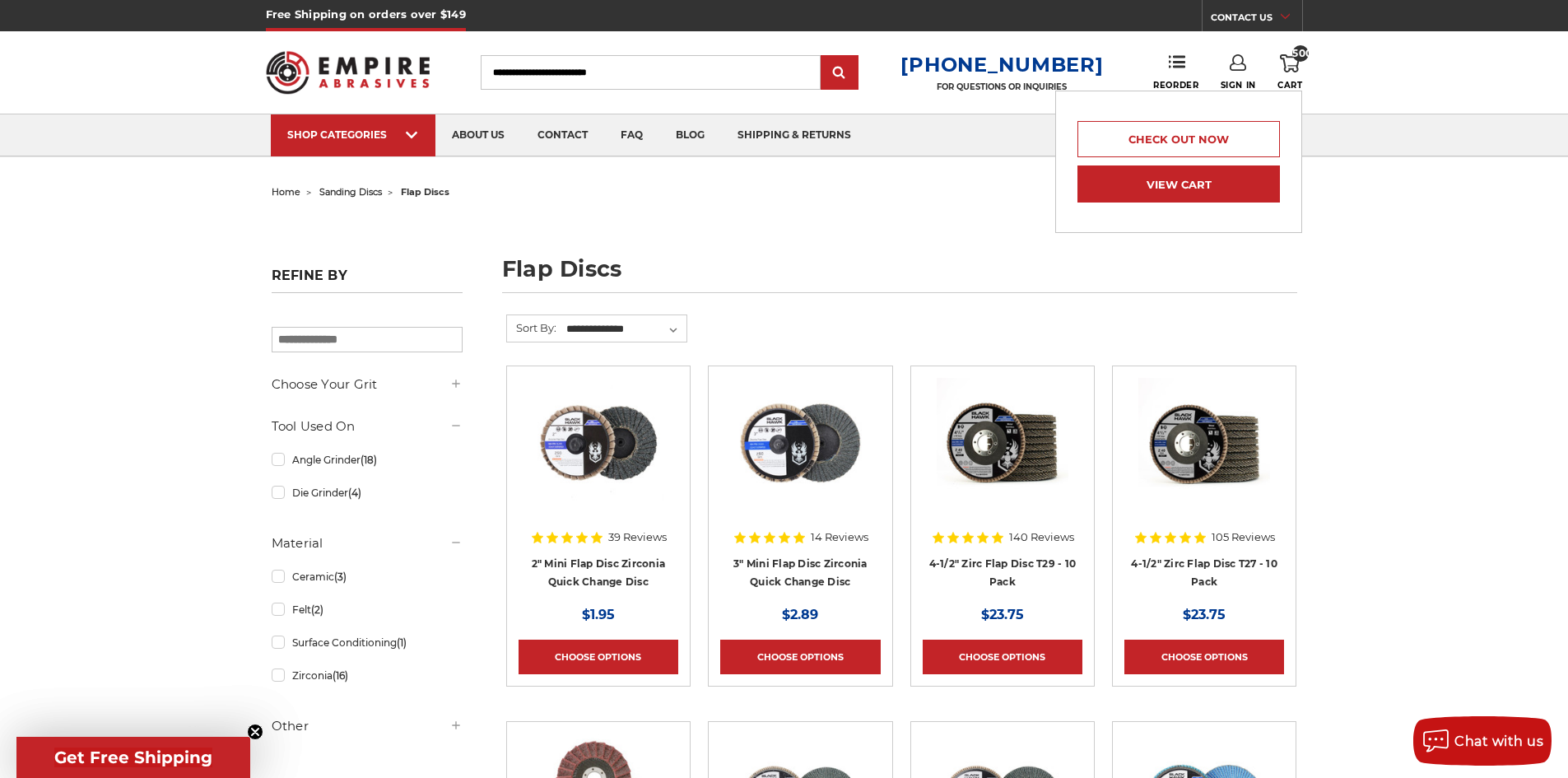
click at [1190, 172] on link "View Cart" at bounding box center [1178, 184] width 202 height 37
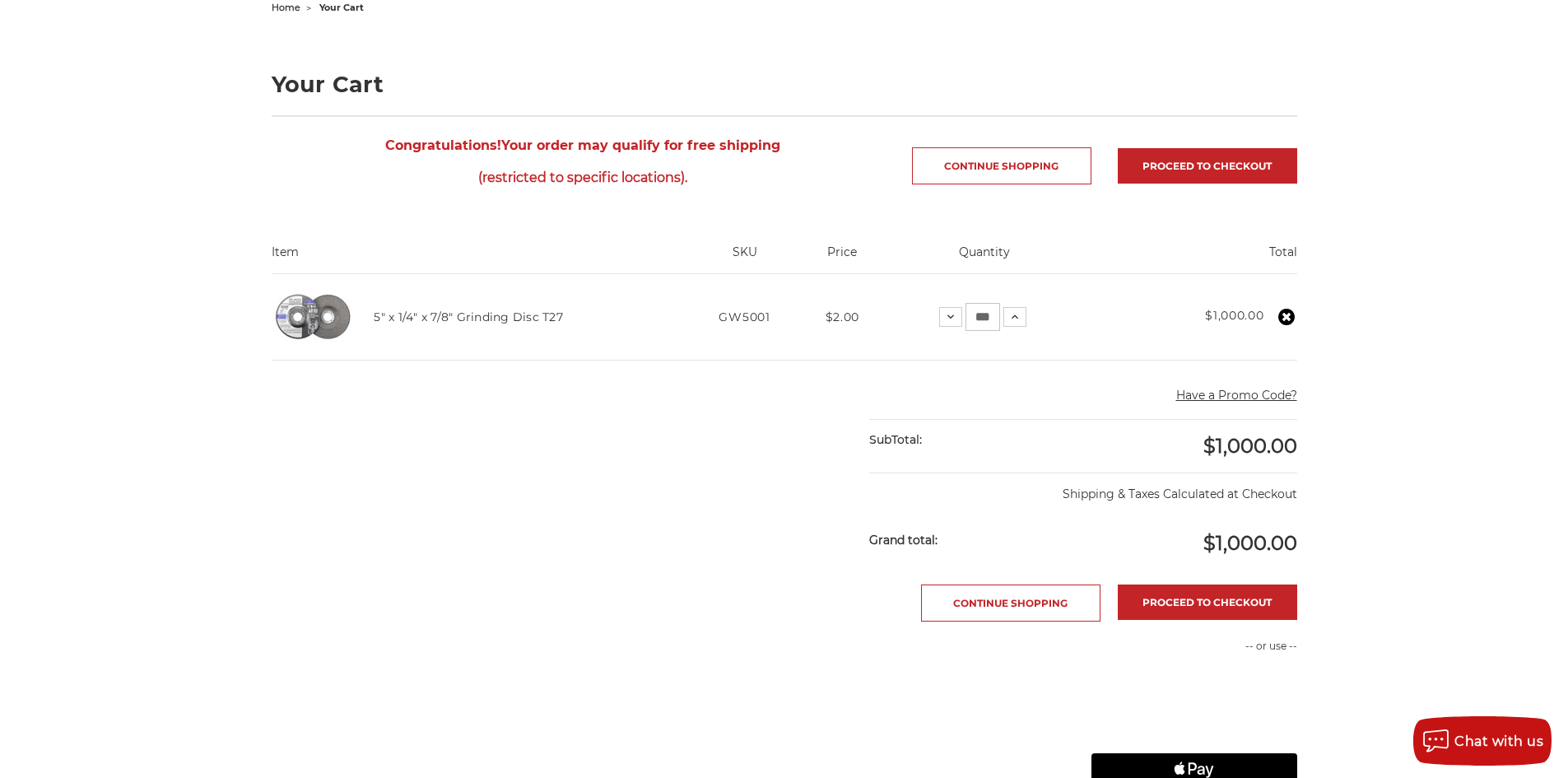
scroll to position [185, 0]
